Goal: Find specific page/section: Find specific page/section

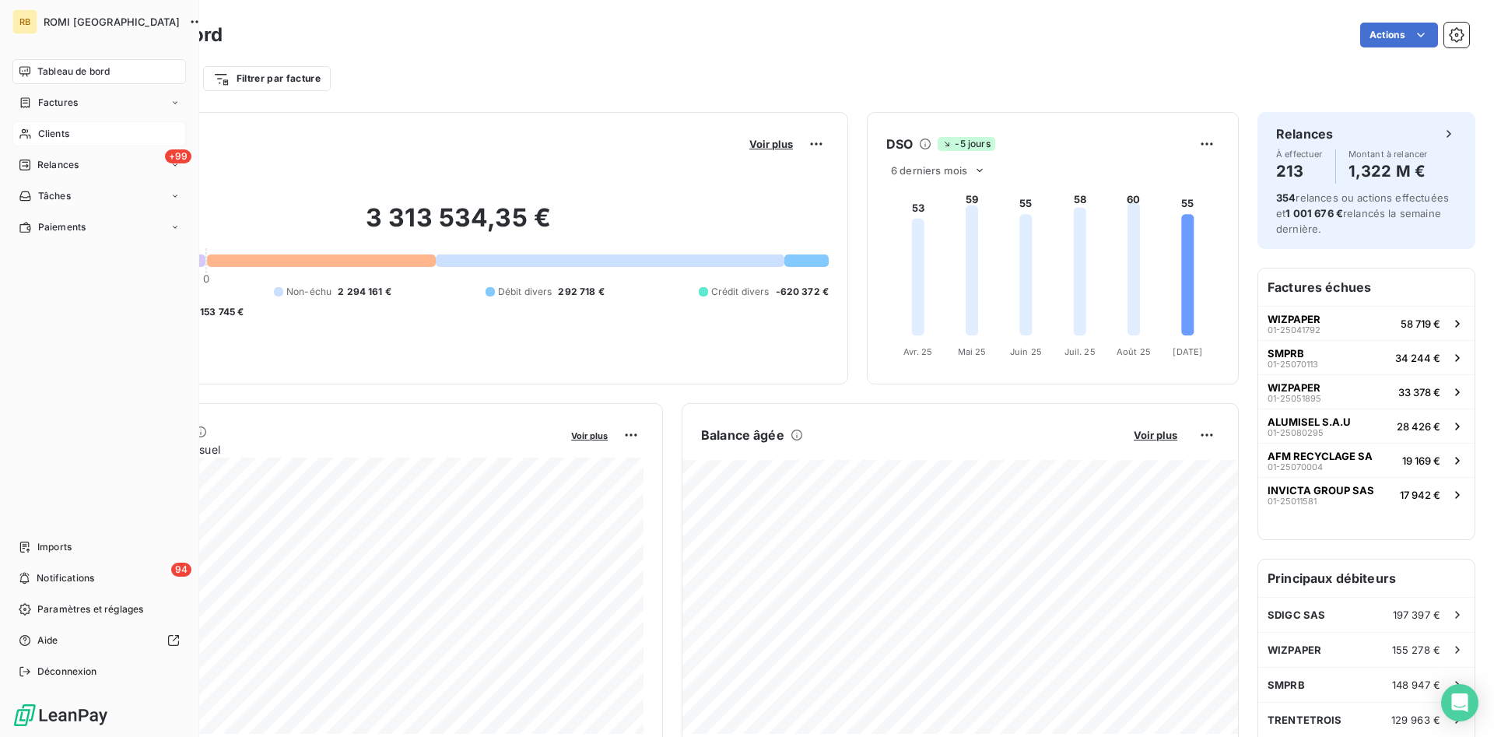
click at [67, 131] on span "Clients" at bounding box center [53, 134] width 31 height 14
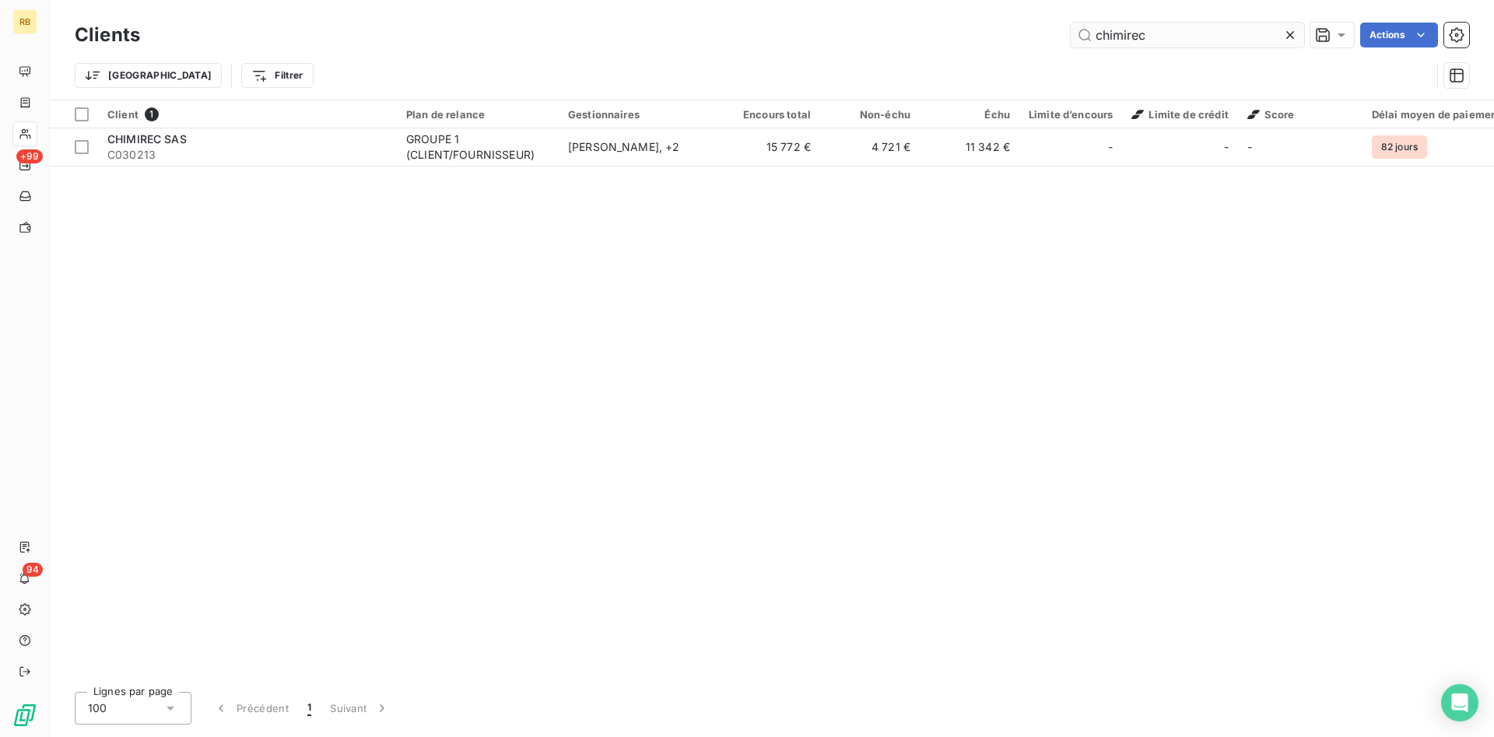
drag, startPoint x: 1198, startPoint y: 30, endPoint x: 1009, endPoint y: 5, distance: 190.7
click at [1070, 23] on input "chimirec" at bounding box center [1186, 35] width 233 height 25
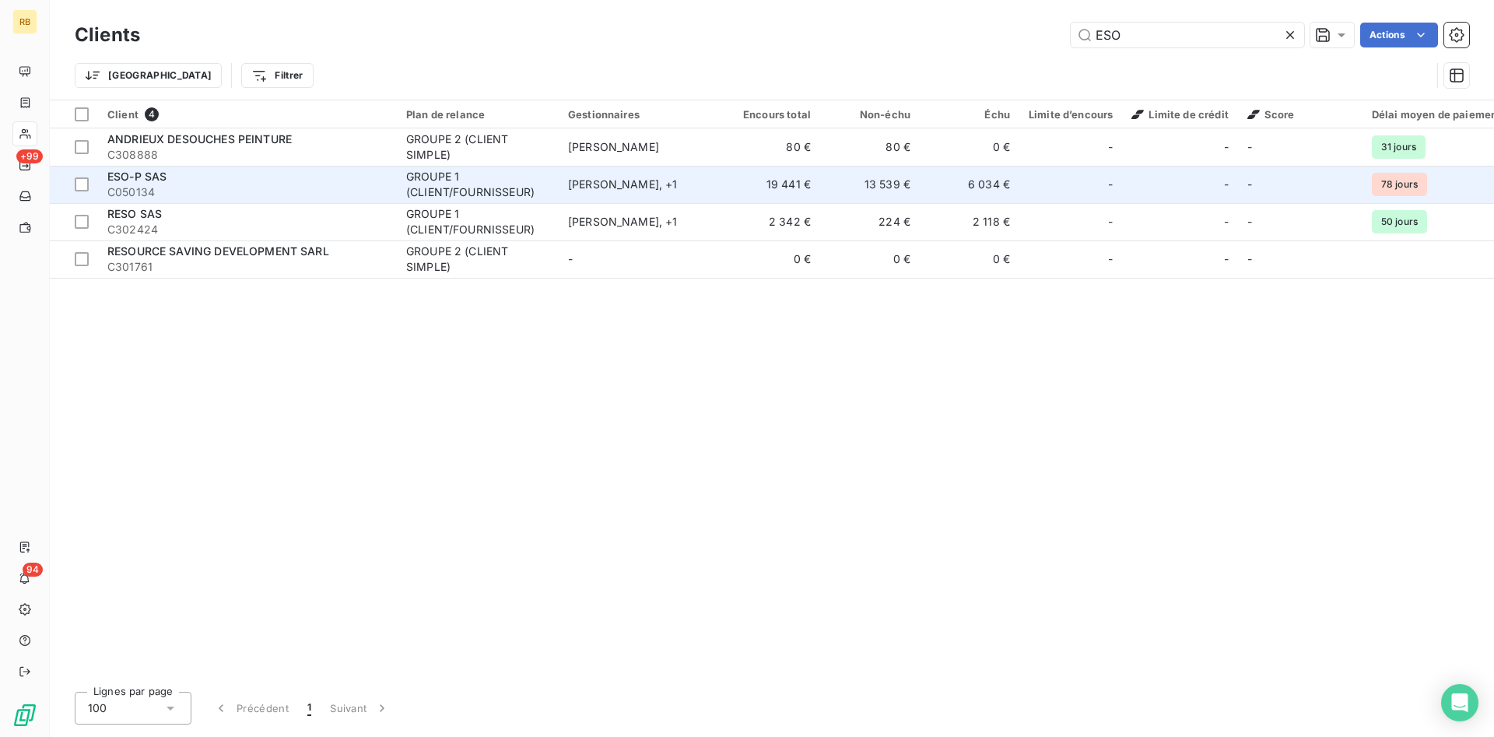
type input "ESO"
click at [489, 168] on td "GROUPE 1 (CLIENT/FOURNISSEUR)" at bounding box center [478, 184] width 162 height 37
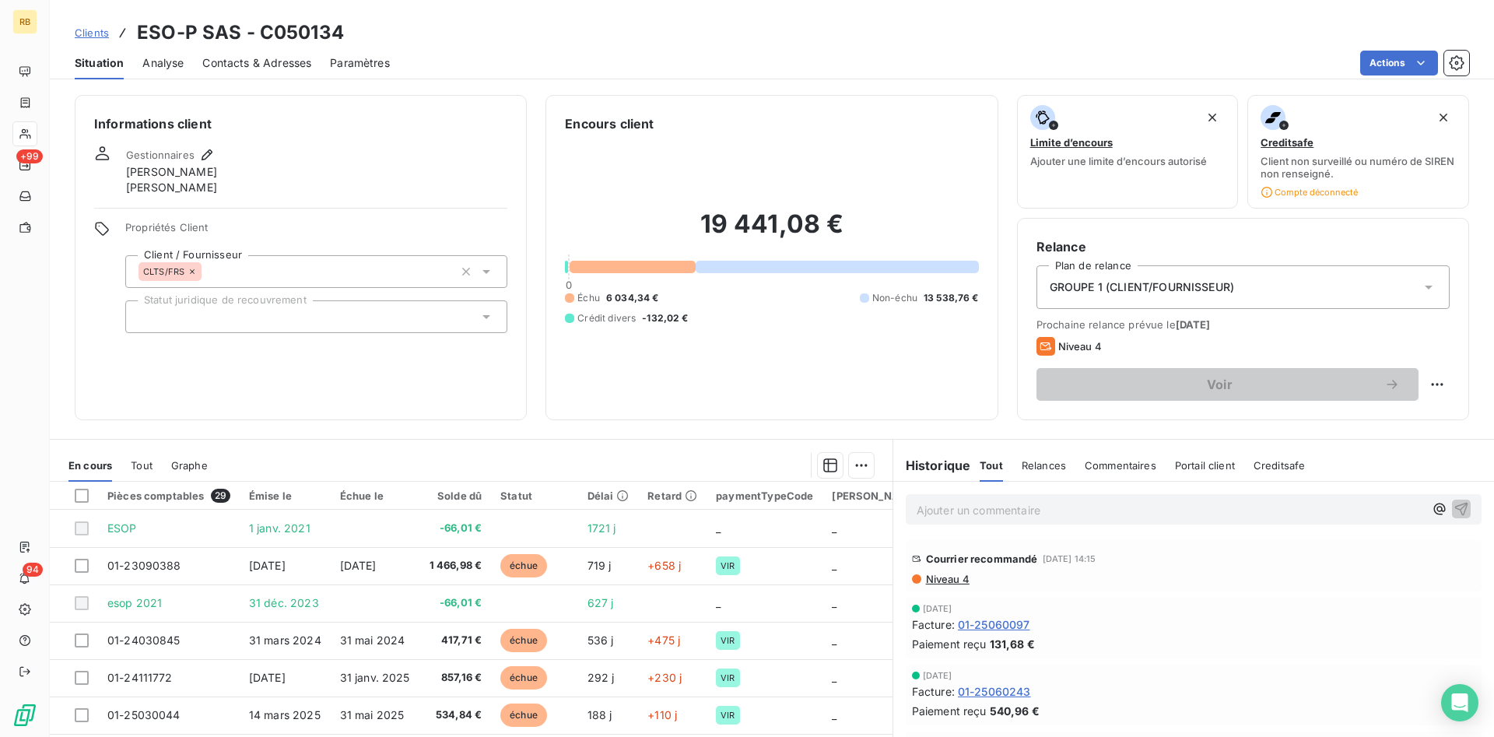
click at [961, 578] on span "Niveau 4" at bounding box center [946, 579] width 45 height 12
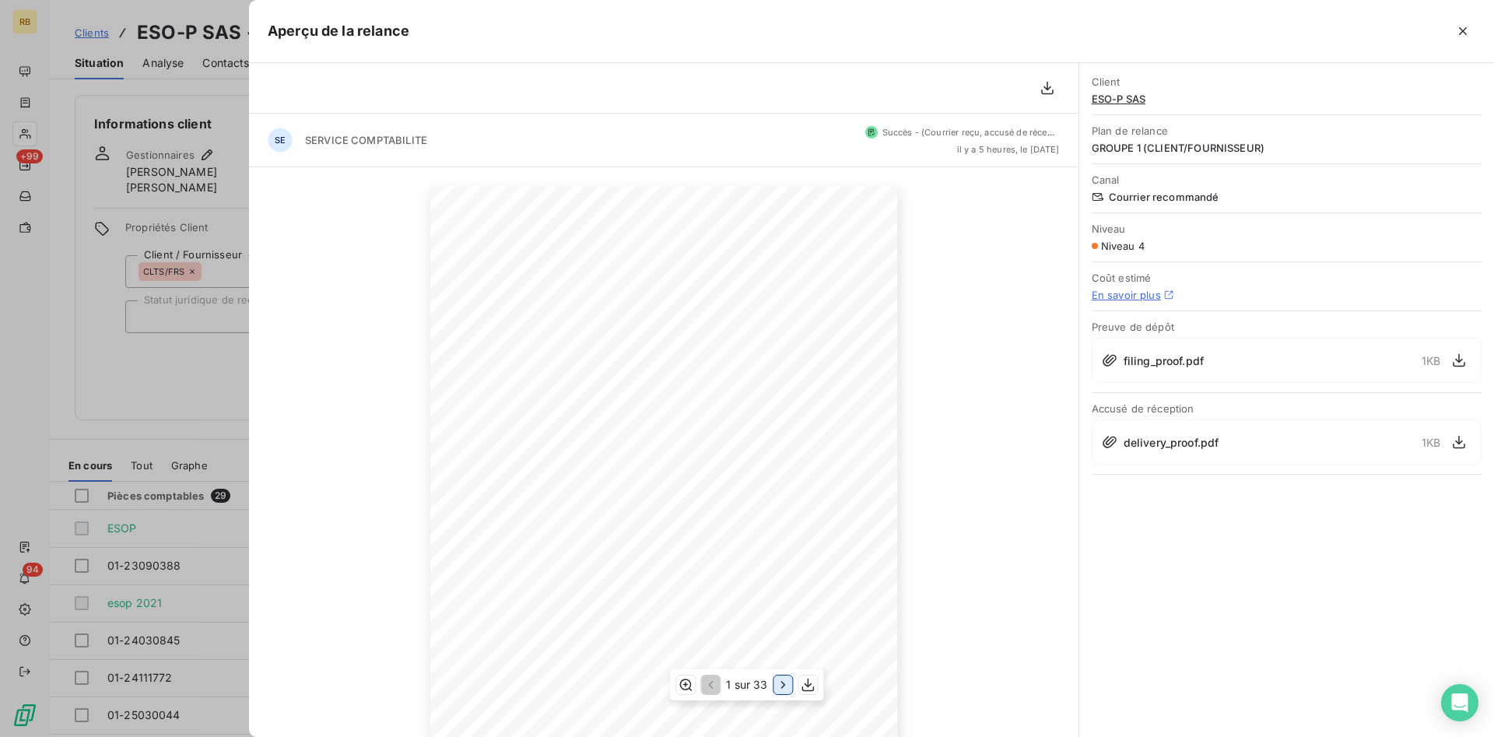
click at [779, 681] on icon "button" at bounding box center [784, 685] width 16 height 16
click at [1458, 358] on icon "button" at bounding box center [1459, 360] width 16 height 16
click at [1458, 440] on icon "button" at bounding box center [1459, 442] width 16 height 16
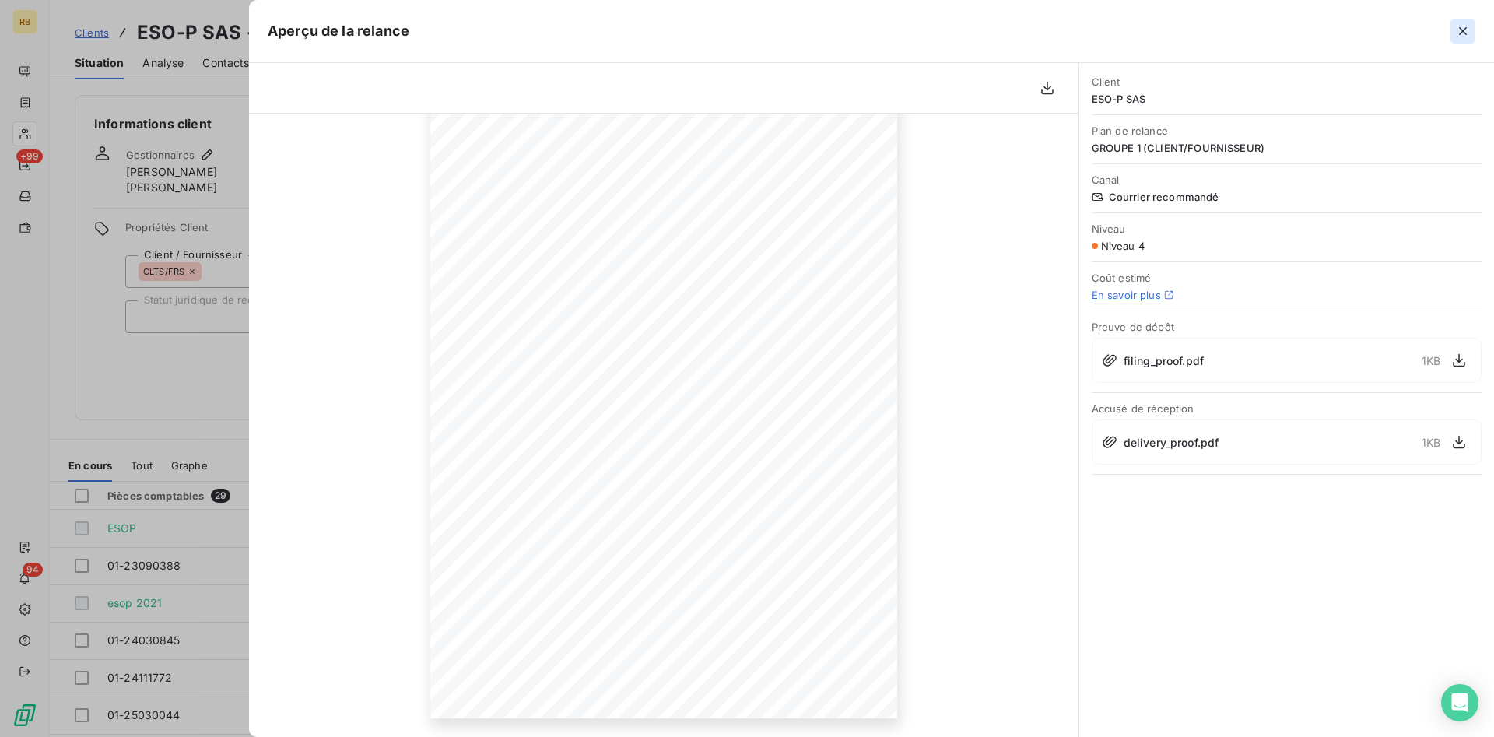
click at [1459, 30] on icon "button" at bounding box center [1463, 31] width 16 height 16
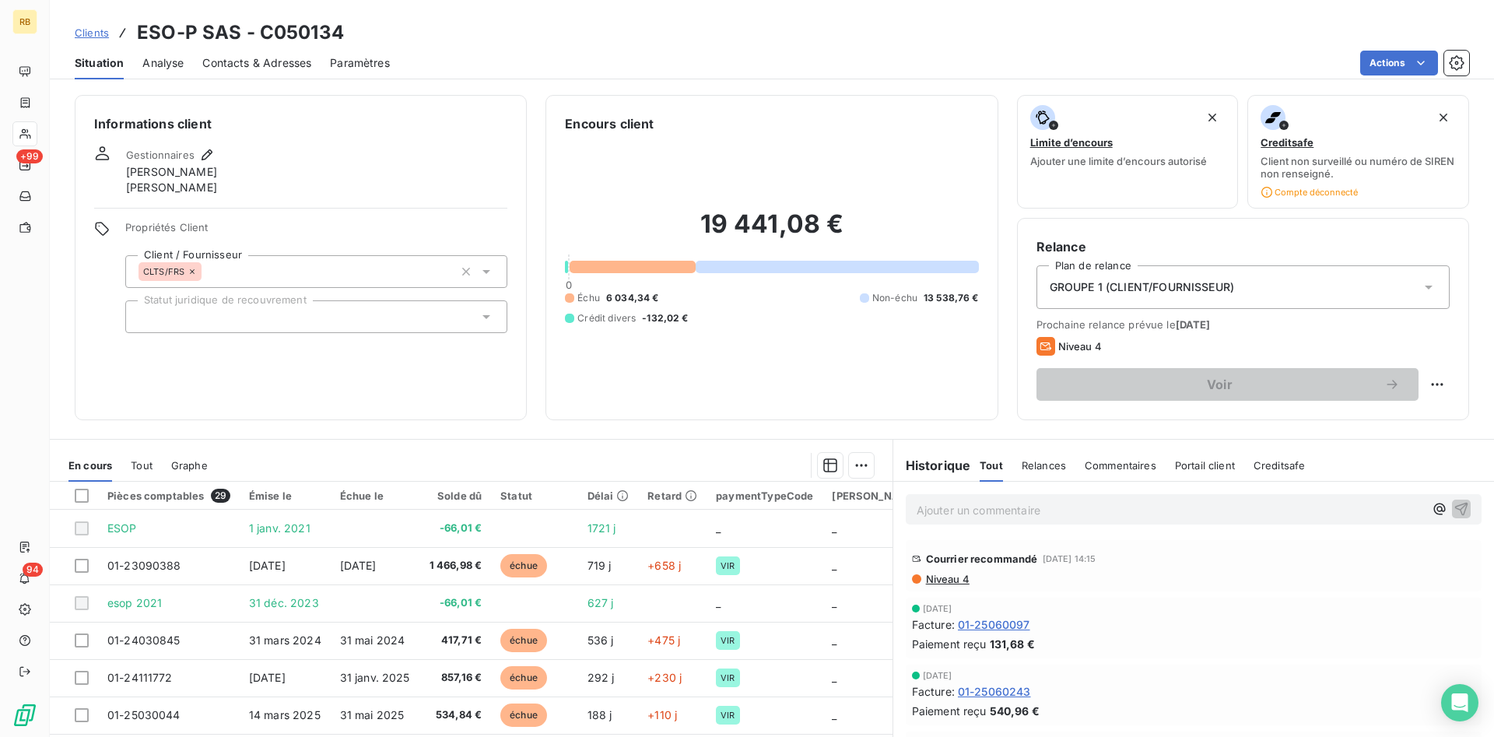
click at [954, 583] on span "Niveau 4" at bounding box center [946, 579] width 45 height 12
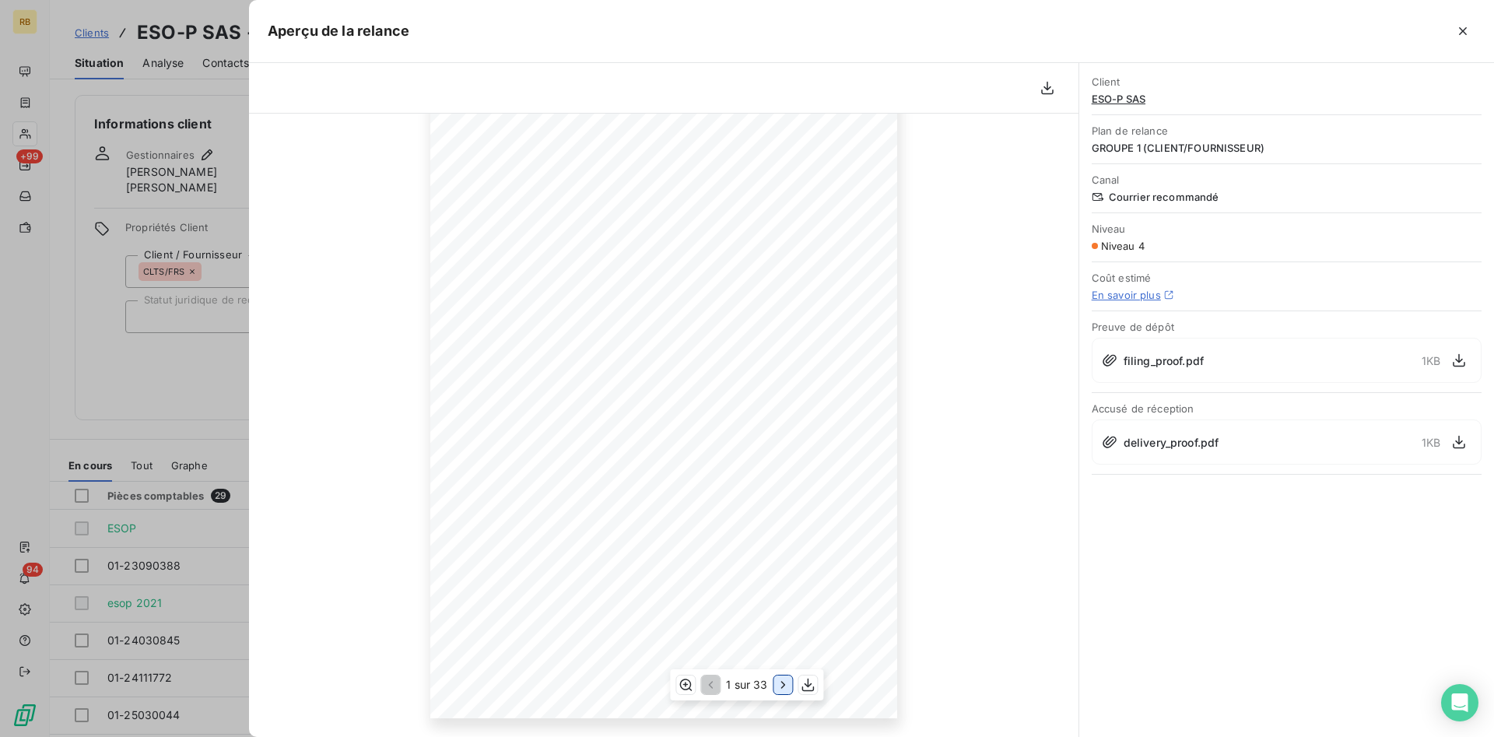
click at [779, 684] on icon "button" at bounding box center [784, 685] width 16 height 16
drag, startPoint x: 985, startPoint y: 532, endPoint x: 985, endPoint y: 517, distance: 14.8
click at [985, 530] on div "12 septembre 2025 Objet : MISE EN DEMEURE C050134 Madame/Monsieur, En dépit de …" at bounding box center [663, 388] width 829 height 698
click at [1053, 86] on icon "button" at bounding box center [1047, 88] width 16 height 16
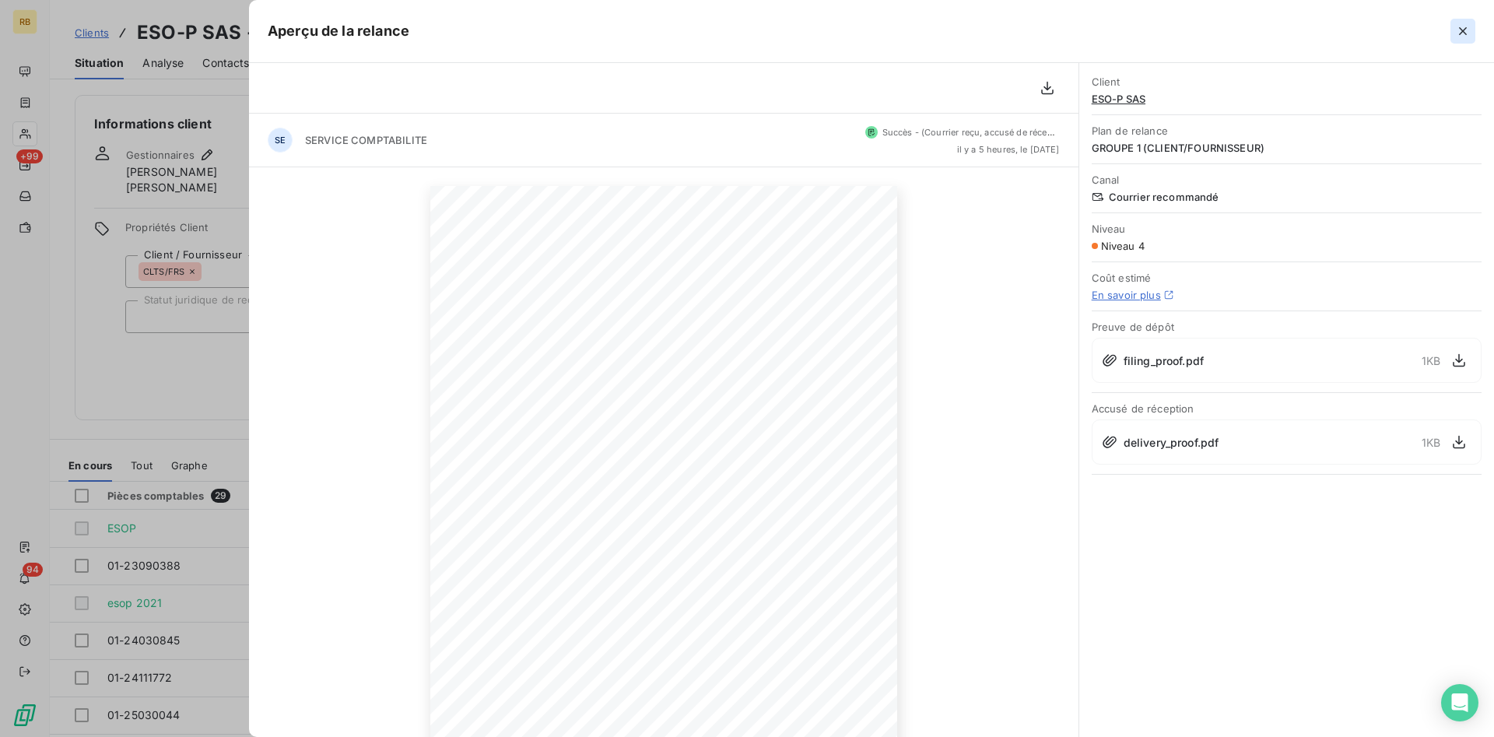
click at [1461, 30] on icon "button" at bounding box center [1463, 31] width 8 height 8
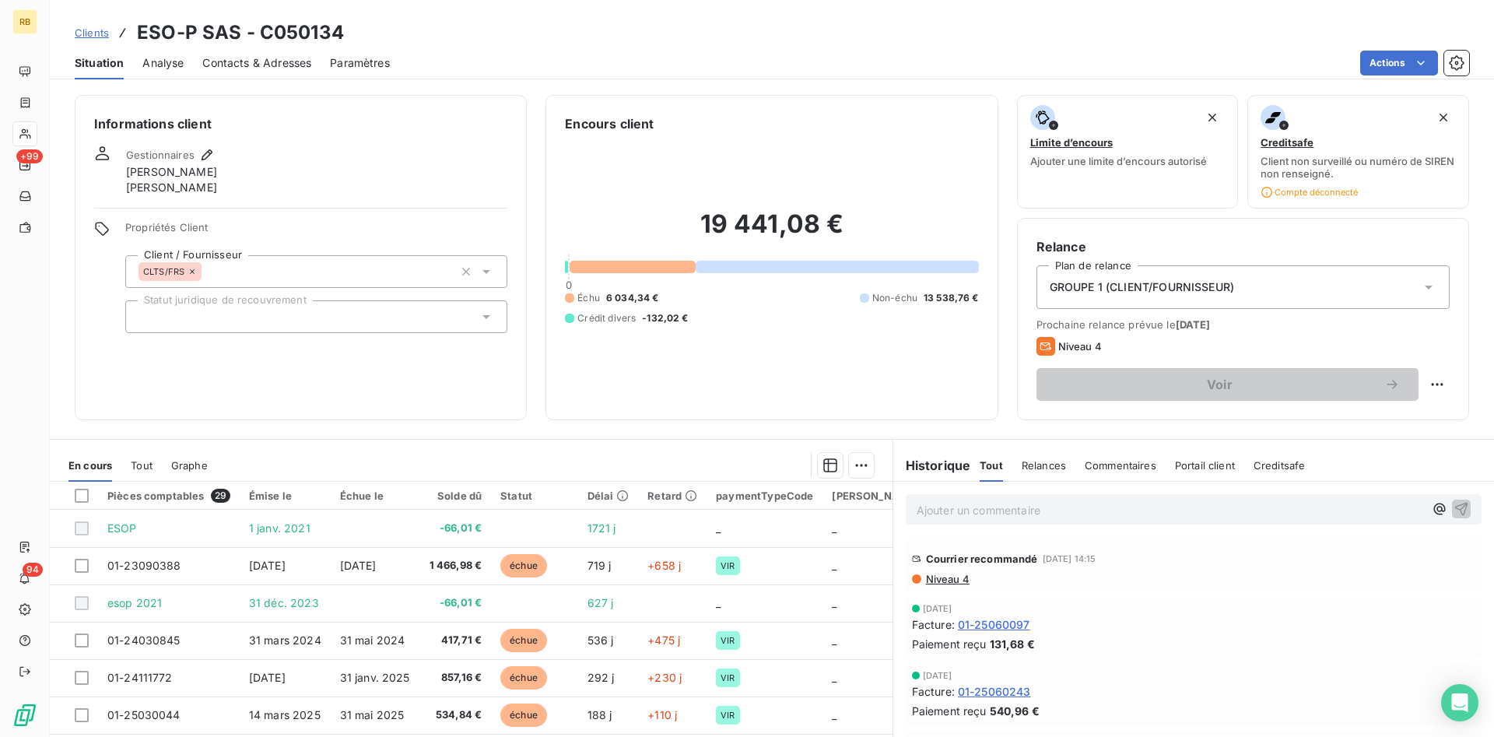
click at [1015, 517] on p "Ajouter un commentaire ﻿" at bounding box center [1169, 509] width 507 height 19
click at [1022, 517] on p "Ajouter un commentaire ﻿" at bounding box center [1169, 509] width 507 height 19
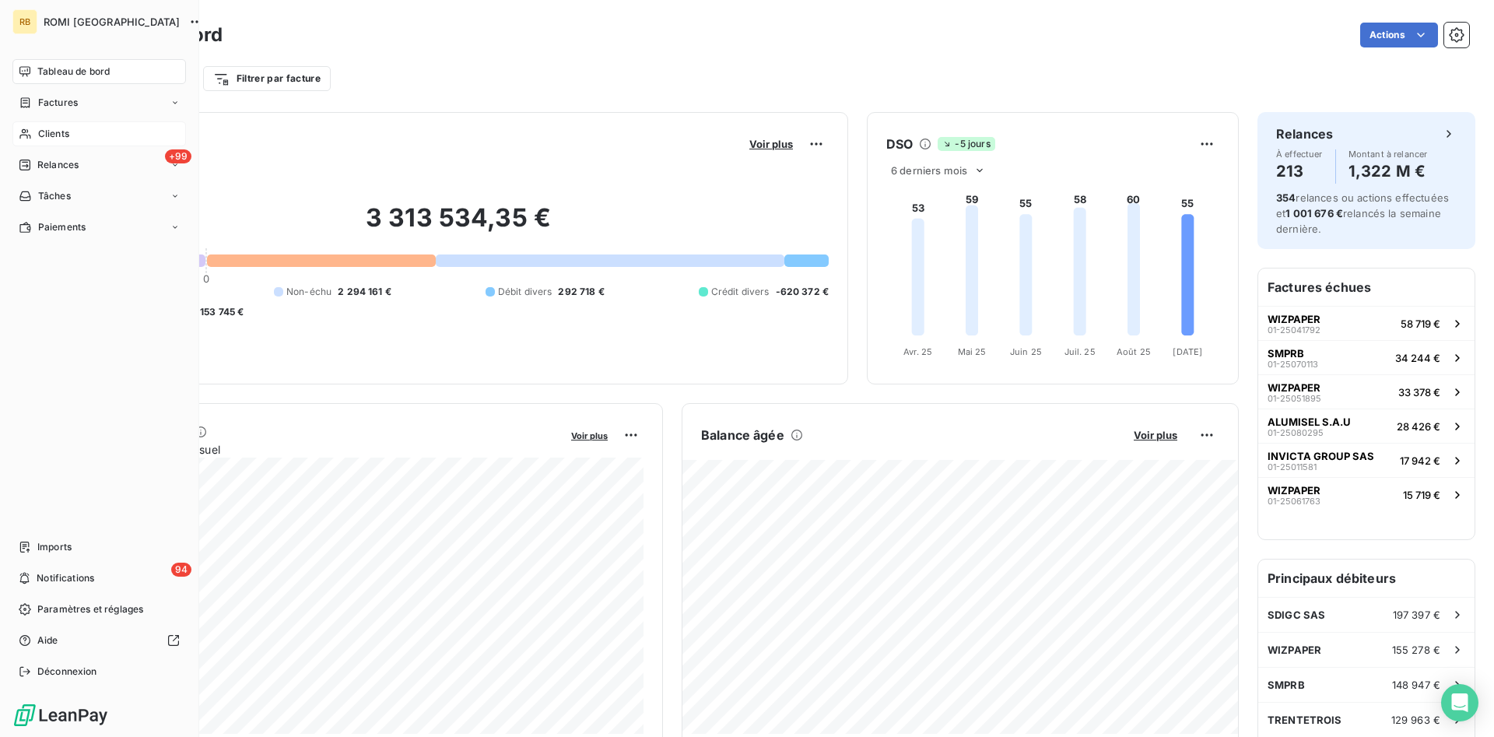
click at [90, 136] on div "Clients" at bounding box center [98, 133] width 173 height 25
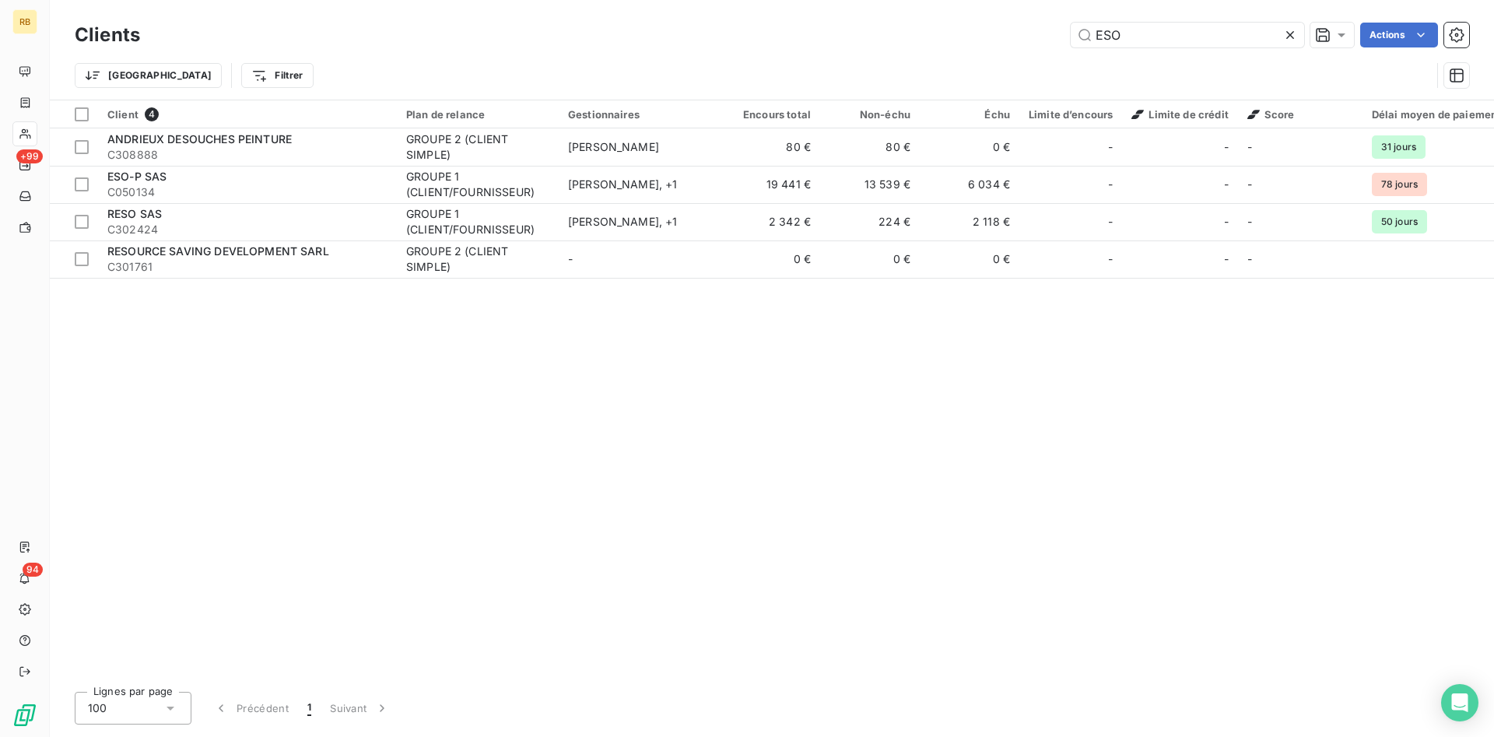
drag, startPoint x: 1109, startPoint y: 39, endPoint x: 762, endPoint y: 44, distance: 347.8
click at [1070, 31] on input "ESO" at bounding box center [1186, 35] width 233 height 25
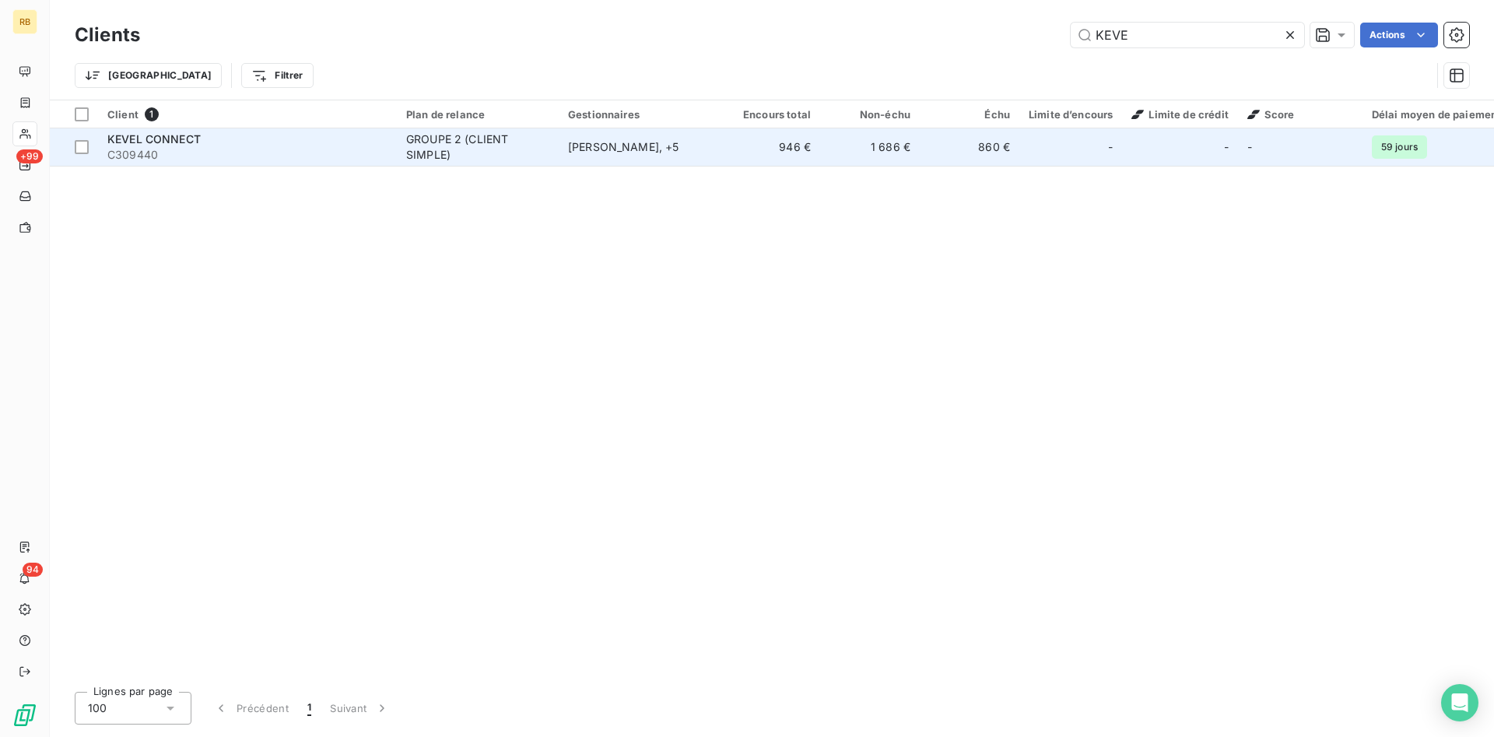
type input "KEVE"
click at [650, 146] on div "[PERSON_NAME] , + 5" at bounding box center [639, 147] width 143 height 16
